Goal: Ask a question: Seek information or help from site administrators or community

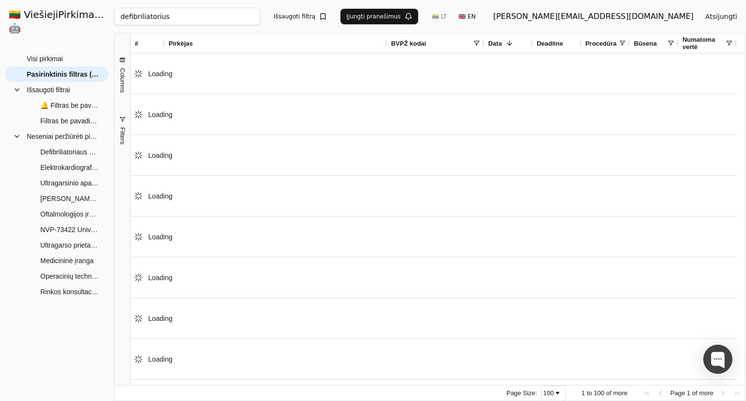
click at [174, 21] on input "defibriliatorius" at bounding box center [187, 16] width 146 height 17
paste input "Autorefraktometra"
type input "Autorefraktometras"
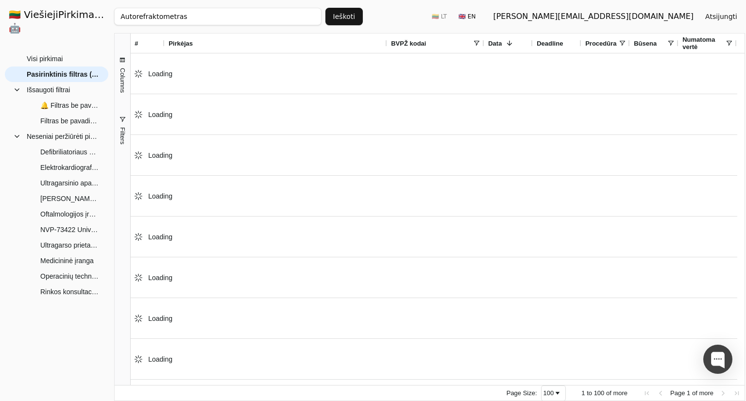
click at [352, 16] on button "Ieškoti" at bounding box center [345, 16] width 38 height 17
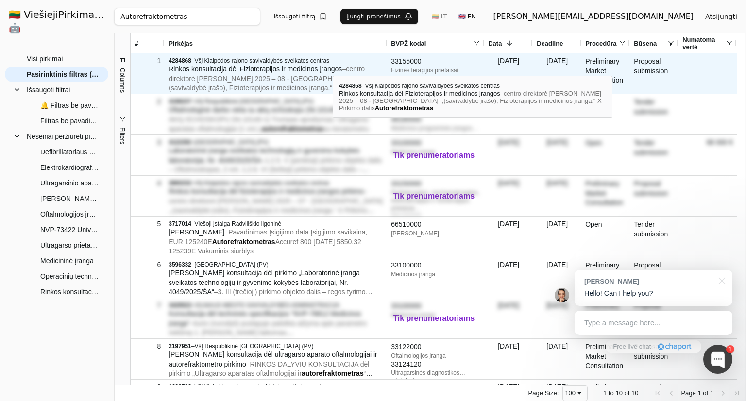
click at [333, 67] on span "Rinkos konsultacija dėl Fizioterapijos ir medicinos įrangos" at bounding box center [256, 69] width 174 height 8
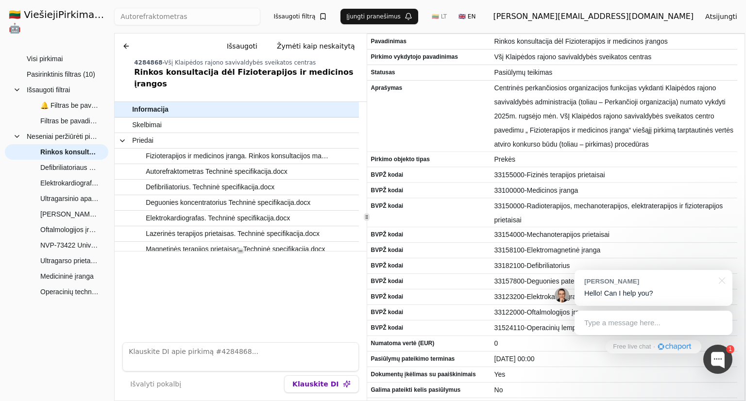
click at [284, 295] on div at bounding box center [241, 294] width 252 height 84
click at [725, 280] on div at bounding box center [721, 280] width 24 height 20
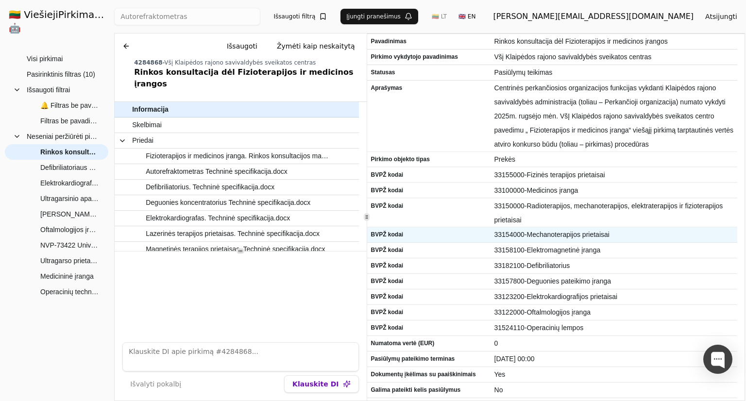
scroll to position [26, 0]
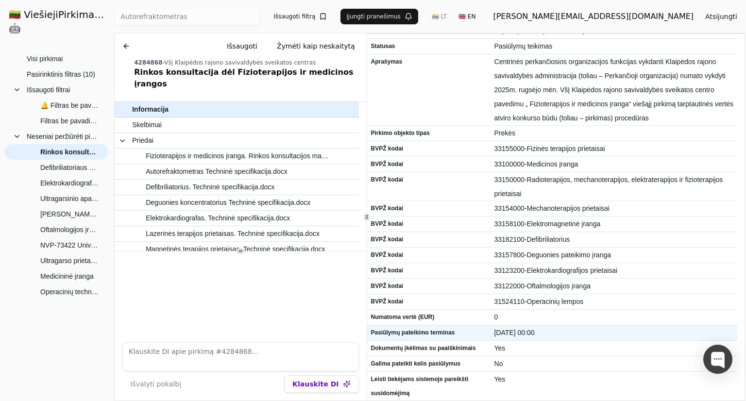
click at [524, 335] on span "[DATE] 00:00" at bounding box center [615, 333] width 240 height 14
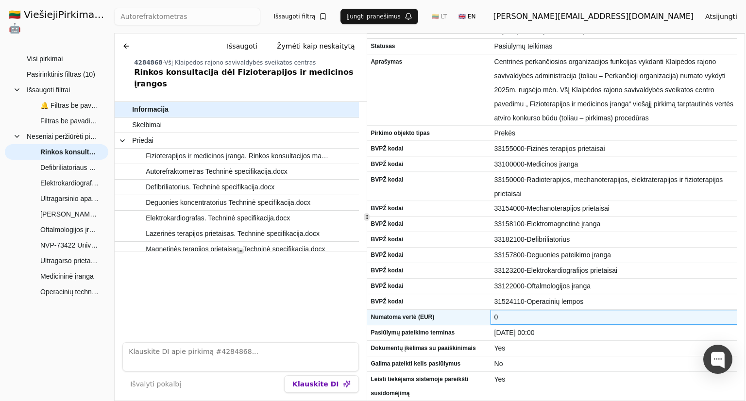
click at [595, 325] on div "0" at bounding box center [614, 317] width 247 height 15
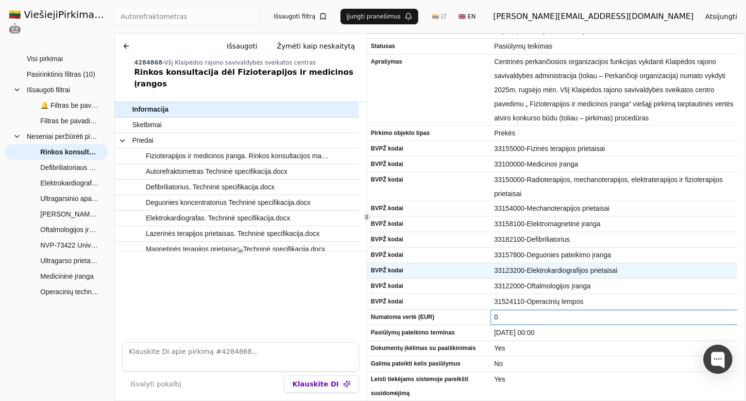
scroll to position [0, 0]
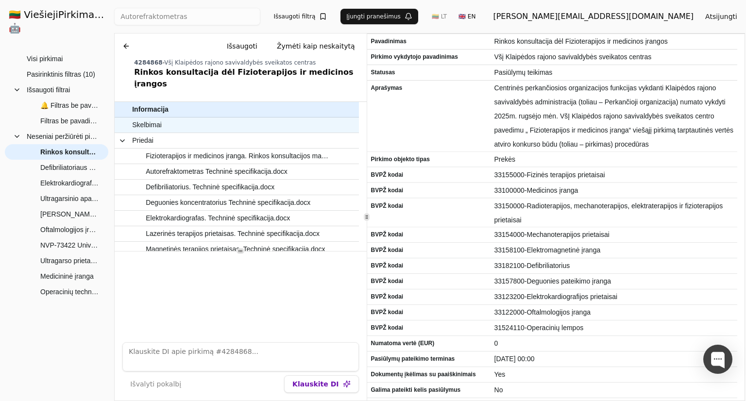
click at [232, 118] on span "Skelbimai" at bounding box center [232, 125] width 200 height 14
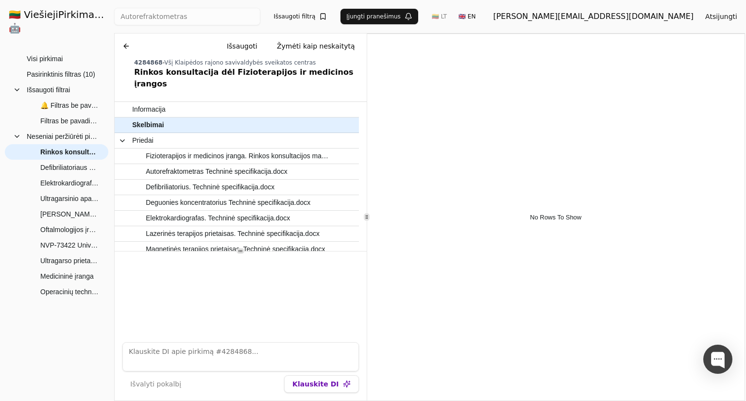
click at [238, 88] on div "Chat Išsaugoti Žymėti kaip neskaitytą 4284868 - Všį Klaipėdos rajono savivaldyb…" at bounding box center [241, 217] width 252 height 367
click at [237, 103] on span "Informacija" at bounding box center [232, 110] width 200 height 14
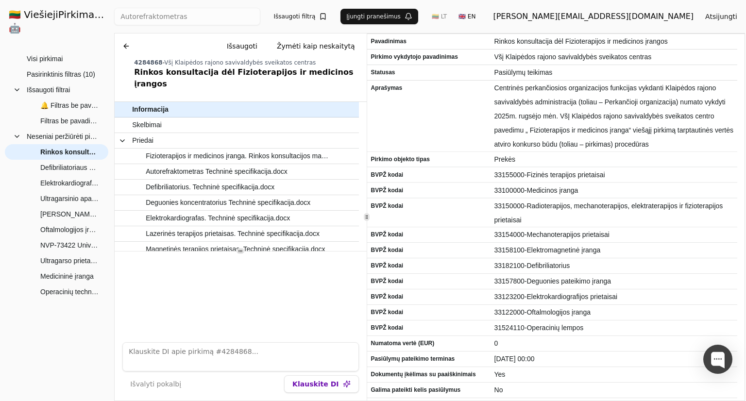
click at [279, 344] on textarea at bounding box center [240, 357] width 236 height 29
type textarea "Nuoroda?"
click at [321, 387] on button "Klauskite DI" at bounding box center [321, 384] width 74 height 17
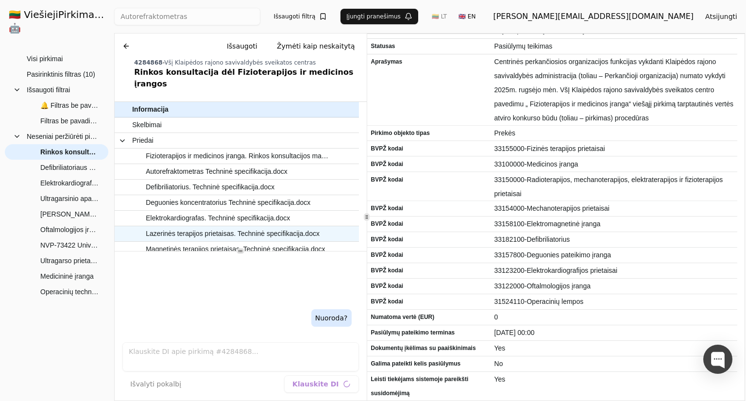
scroll to position [94, 0]
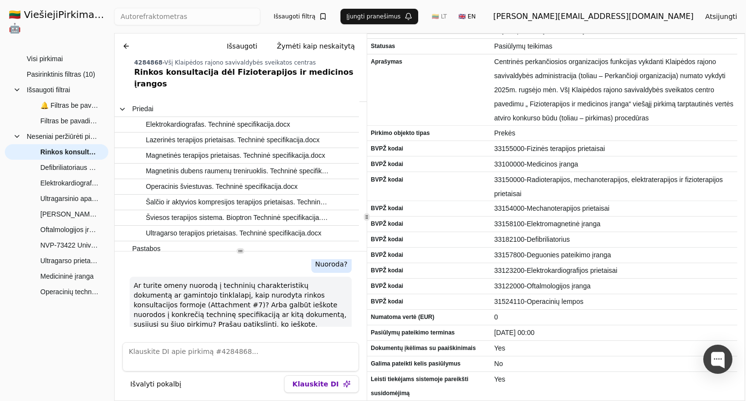
click at [262, 353] on textarea at bounding box center [240, 357] width 236 height 29
type textarea "Nuoroda i CVP"
click at [329, 387] on button "Klauskite DI" at bounding box center [321, 384] width 74 height 17
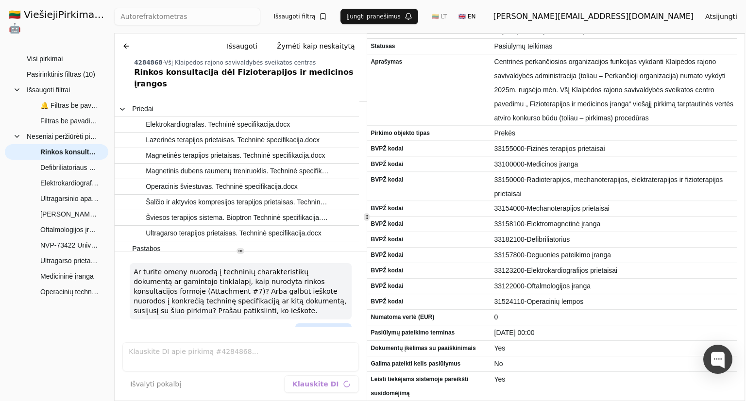
scroll to position [25, 0]
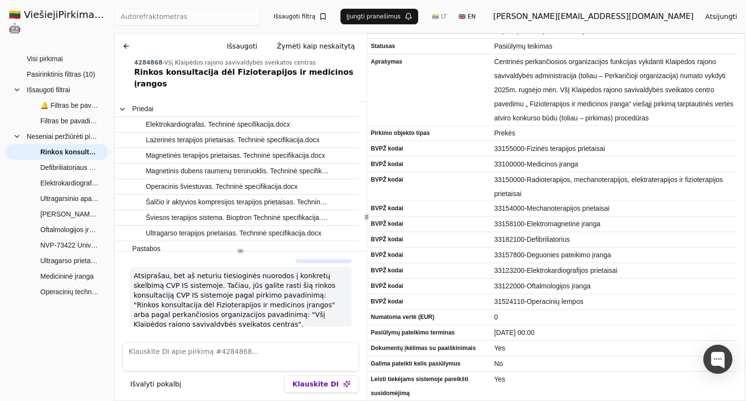
click at [218, 309] on p "Atsiprašau, bet aš neturiu tiesioginės nuorodos į konkretų skelbimą CVP IS sist…" at bounding box center [241, 300] width 214 height 58
drag, startPoint x: 216, startPoint y: 308, endPoint x: 183, endPoint y: 315, distance: 33.3
click at [183, 315] on p "Atsiprašau, bet aš neturiu tiesioginės nuorodos į konkretų skelbimą CVP IS sist…" at bounding box center [241, 300] width 214 height 58
copy p "Všį Klaipėdos rajono savivaldybės sveikatos centras"
